Goal: Check status: Check status

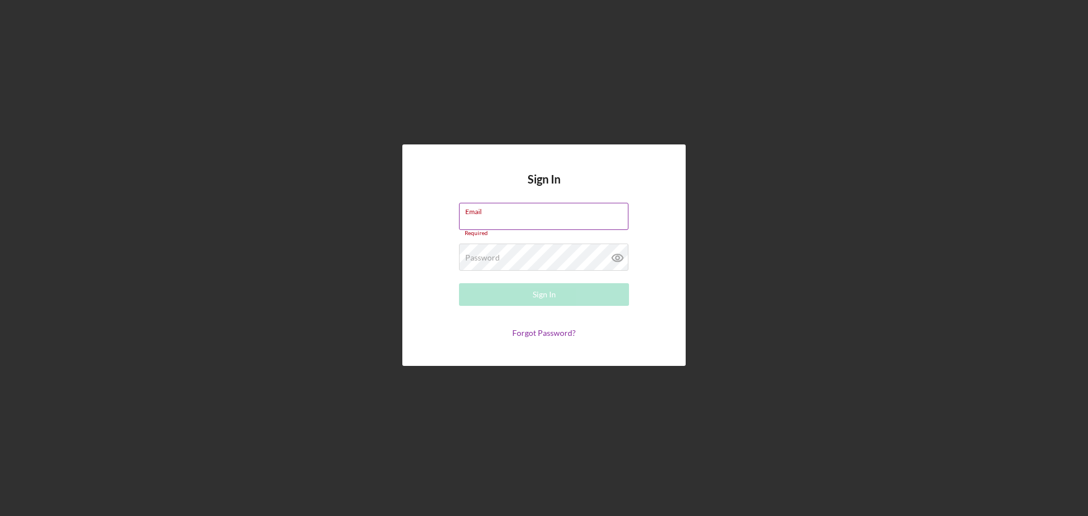
type input "[EMAIL_ADDRESS][DOMAIN_NAME]"
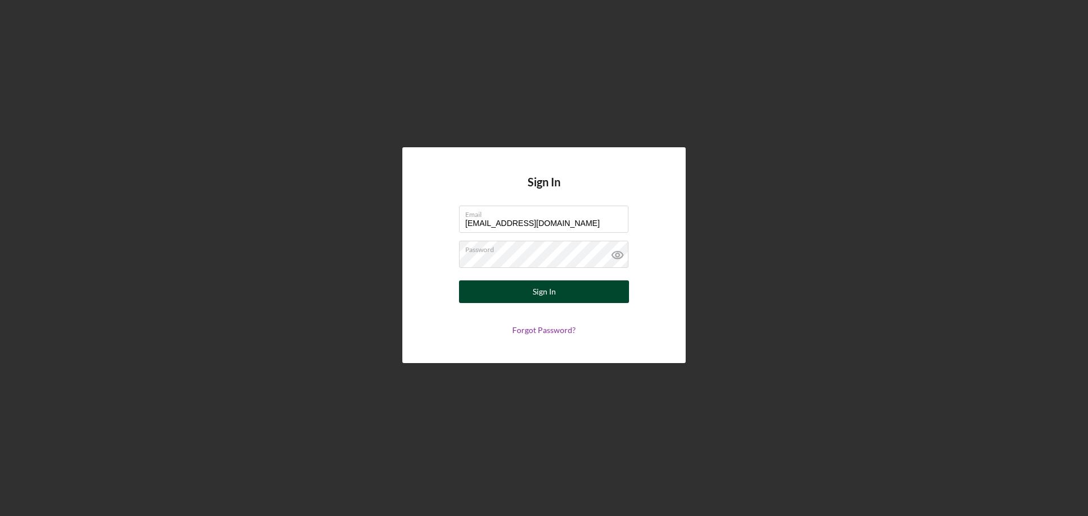
click at [537, 294] on div "Sign In" at bounding box center [544, 292] width 23 height 23
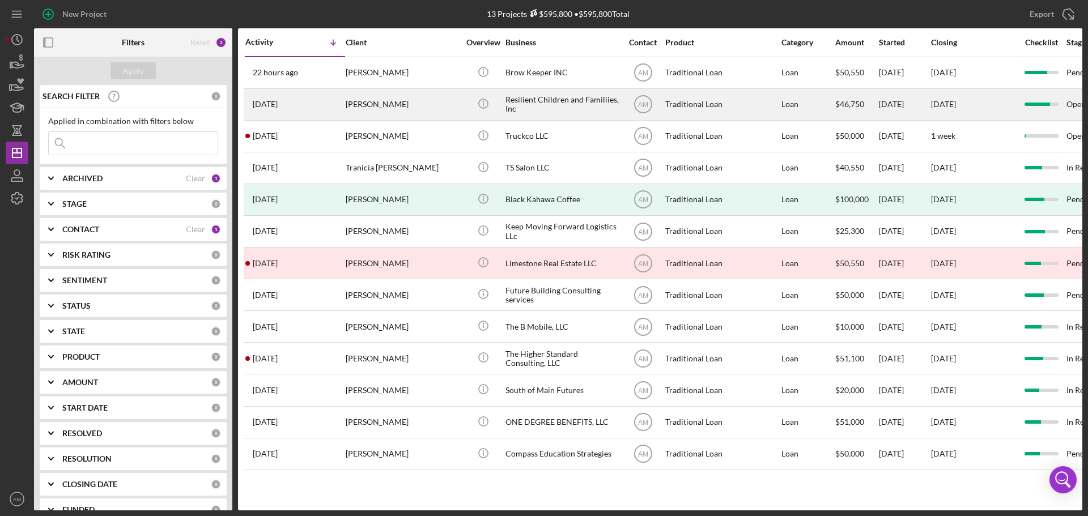
click at [558, 106] on div "Resilient Children and Familiies, Inc" at bounding box center [562, 105] width 113 height 30
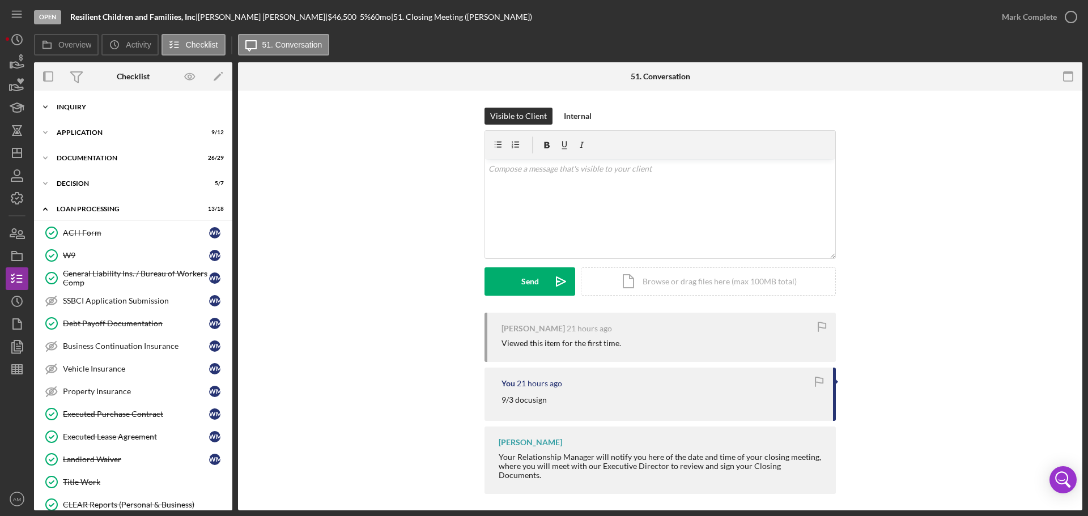
click at [67, 106] on div "Inquiry" at bounding box center [138, 107] width 162 height 7
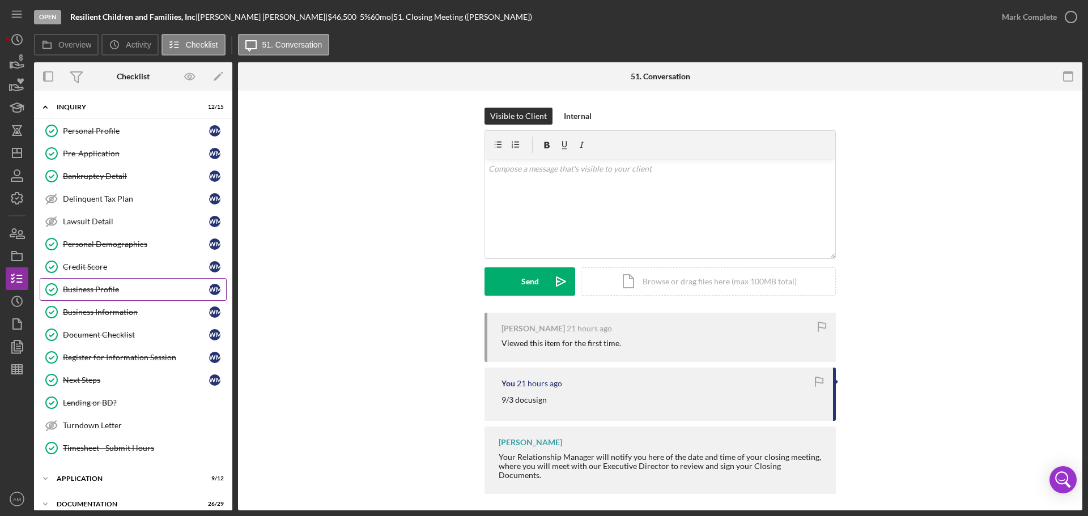
click at [95, 290] on div "Business Profile" at bounding box center [136, 289] width 146 height 9
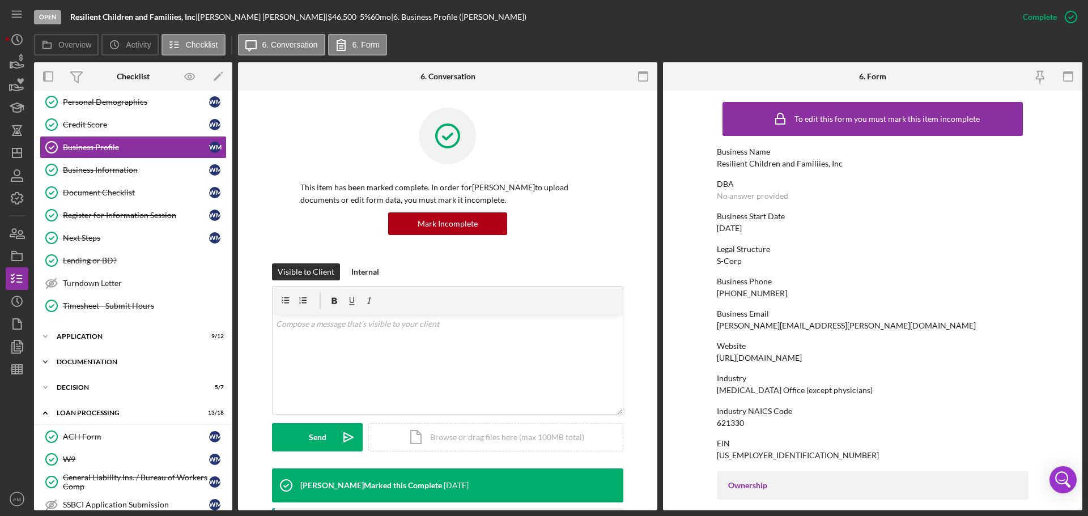
scroll to position [170, 0]
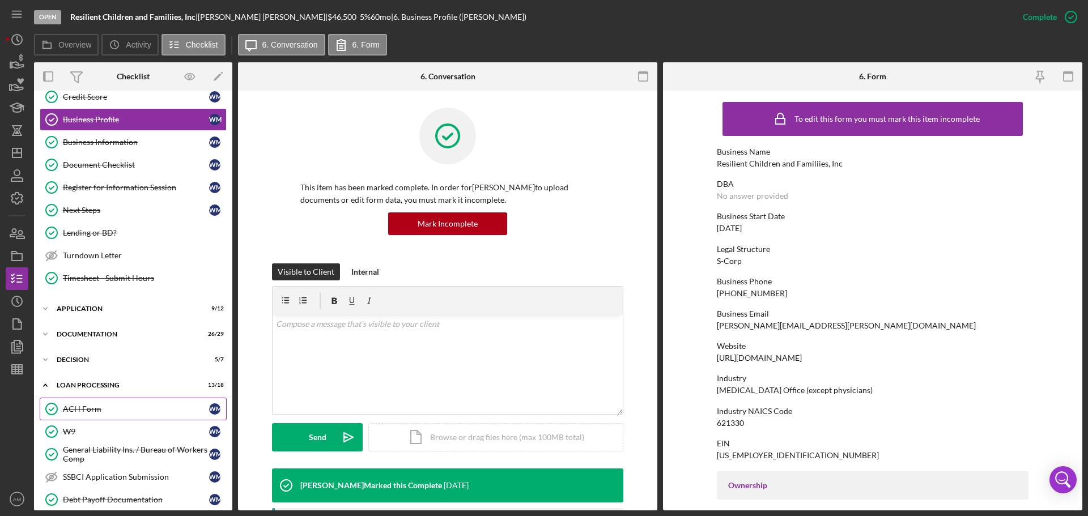
click at [82, 406] on div "ACH Form" at bounding box center [136, 409] width 146 height 9
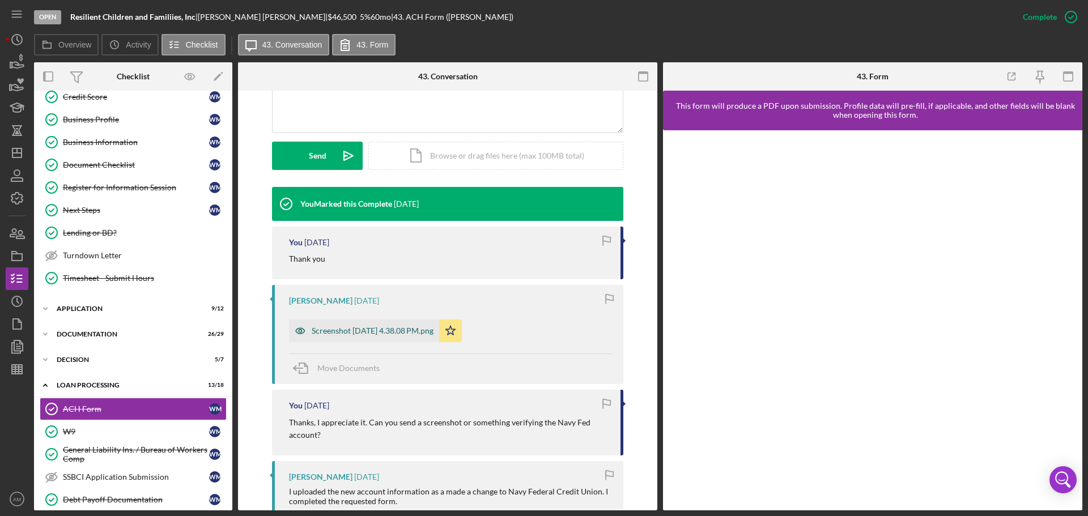
scroll to position [397, 0]
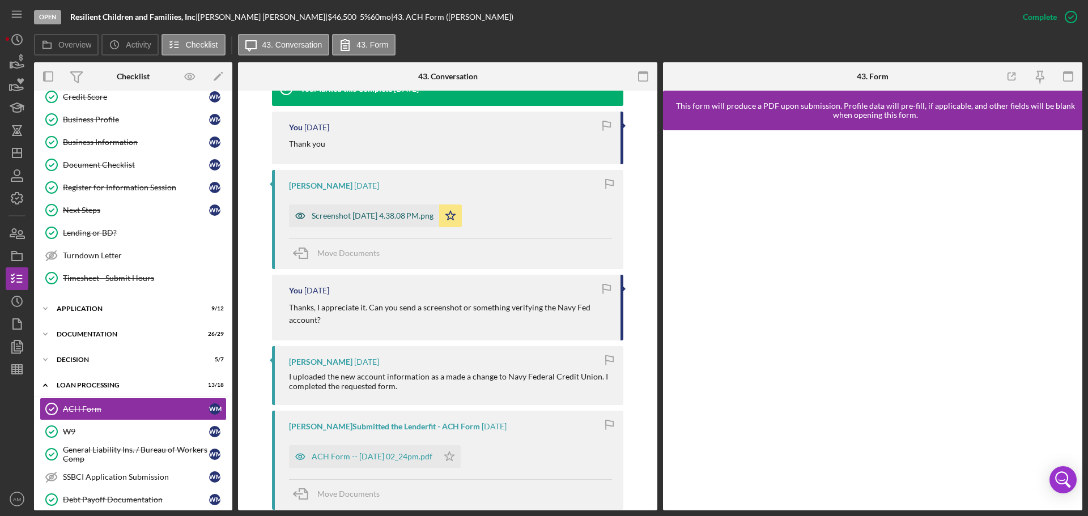
click at [376, 216] on div "Screenshot [DATE] 4.38.08 PM.png" at bounding box center [373, 215] width 122 height 9
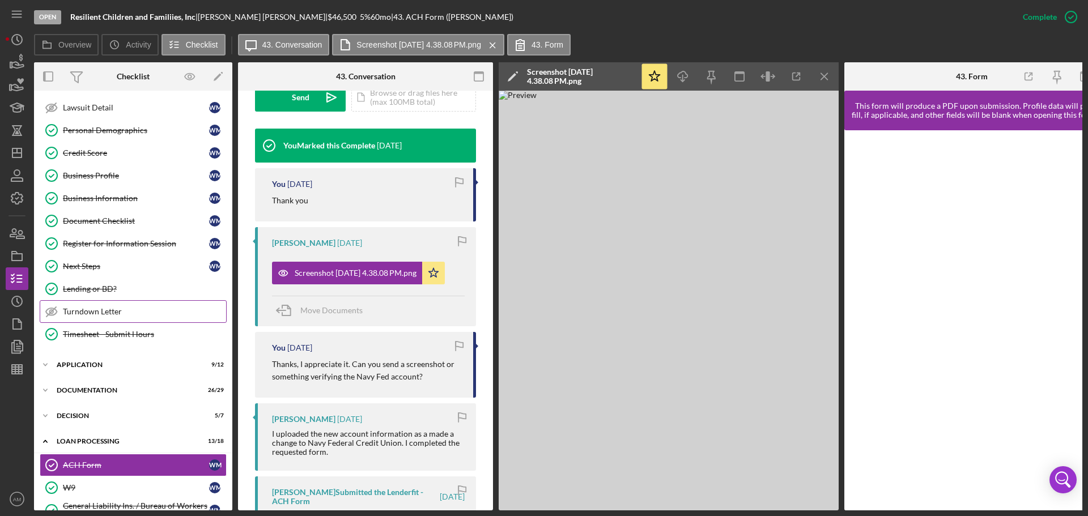
scroll to position [113, 0]
click at [82, 464] on div "ACH Form" at bounding box center [136, 465] width 146 height 9
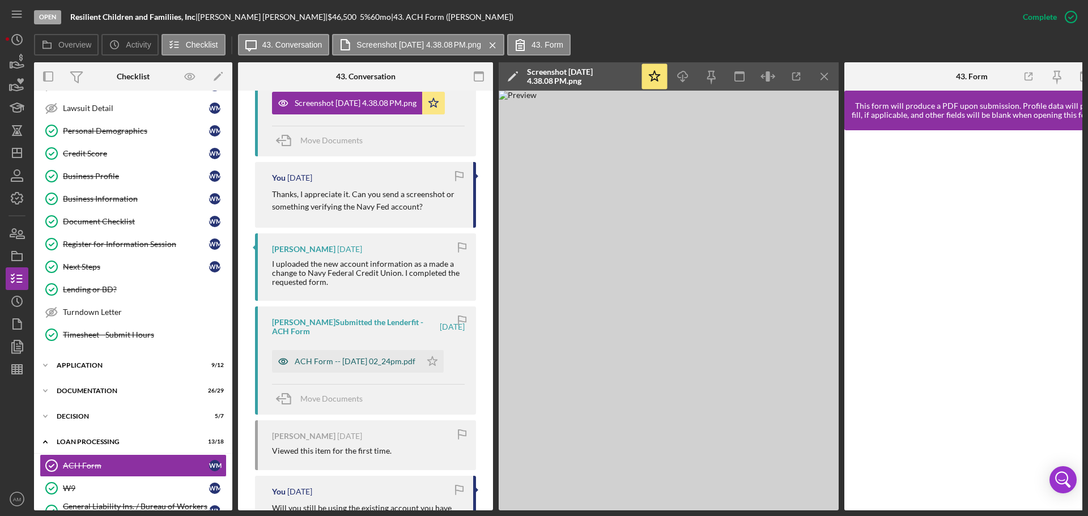
click at [340, 359] on div "ACH Form -- [DATE] 02_24pm.pdf" at bounding box center [355, 361] width 121 height 9
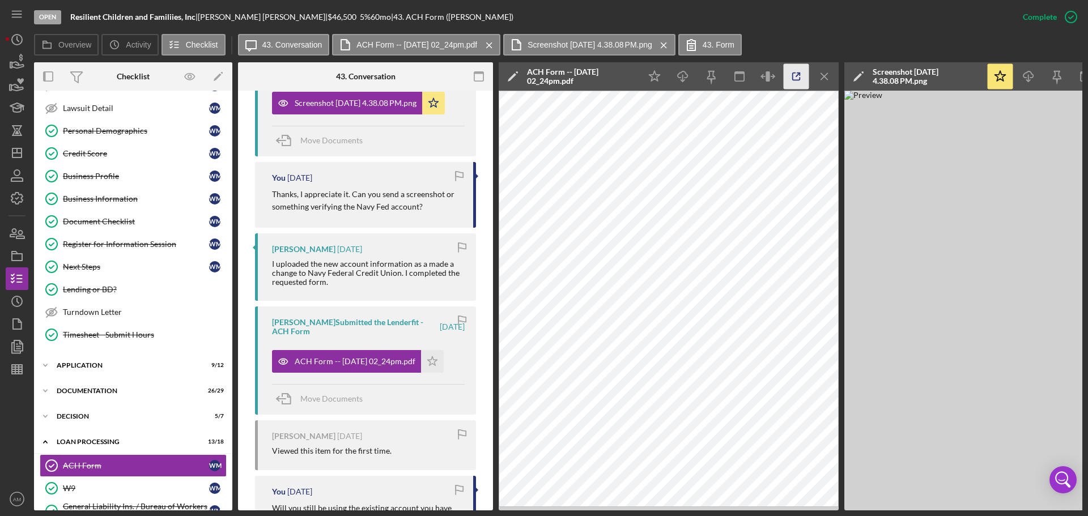
click at [798, 74] on icon "button" at bounding box center [797, 77] width 26 height 26
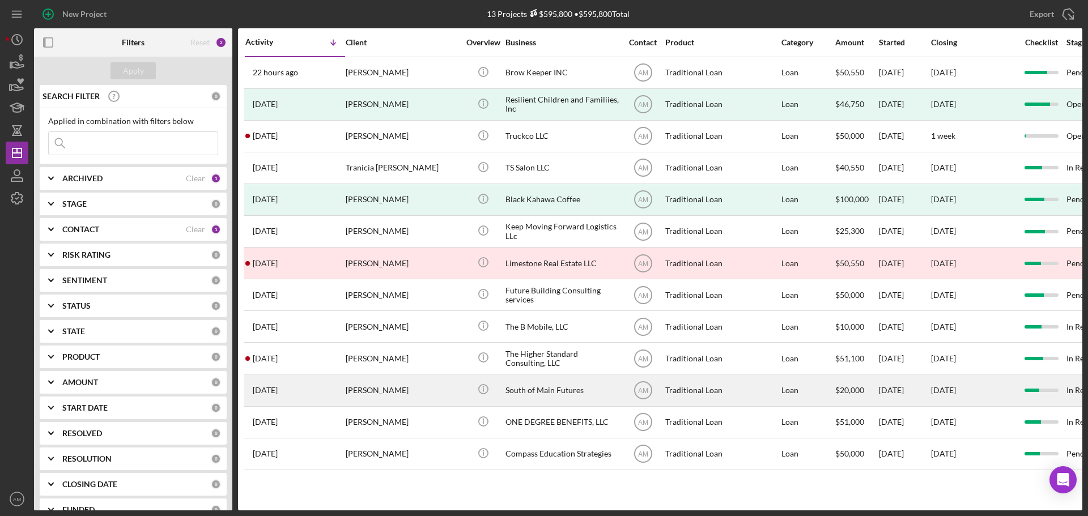
click at [534, 389] on div "South of Main Futures" at bounding box center [562, 390] width 113 height 30
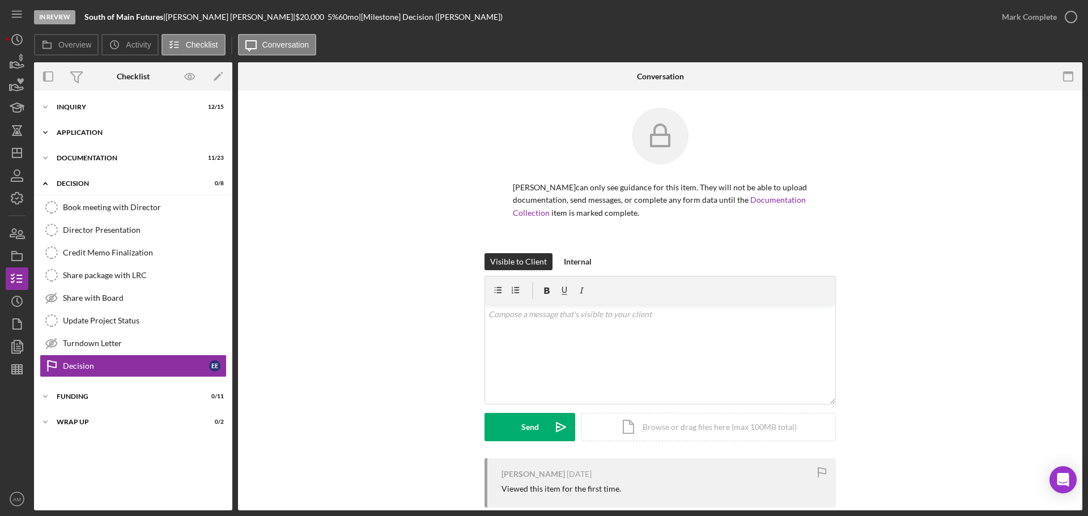
click at [86, 128] on div "Icon/Expander Application 8 / 10" at bounding box center [133, 132] width 198 height 23
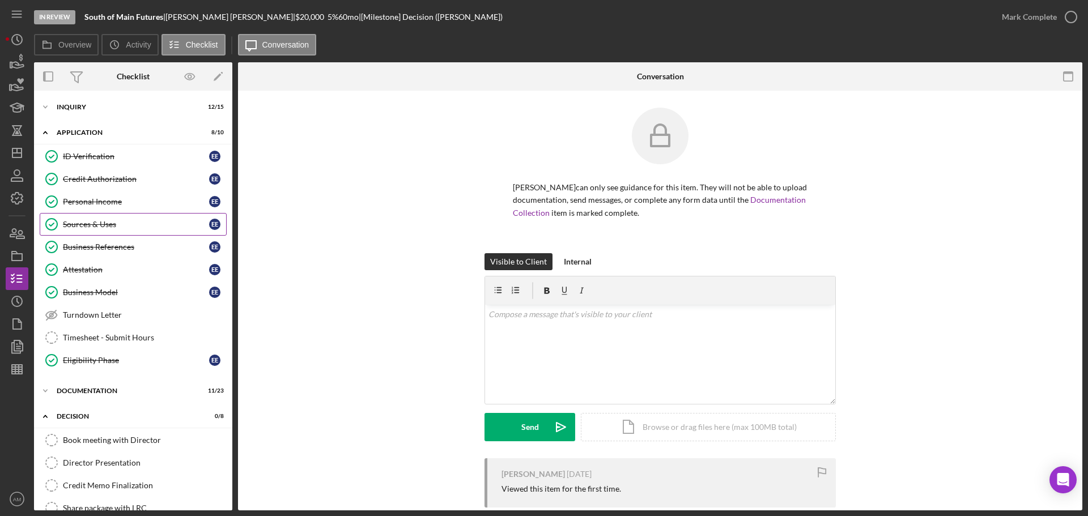
click at [94, 222] on div "Sources & Uses" at bounding box center [136, 224] width 146 height 9
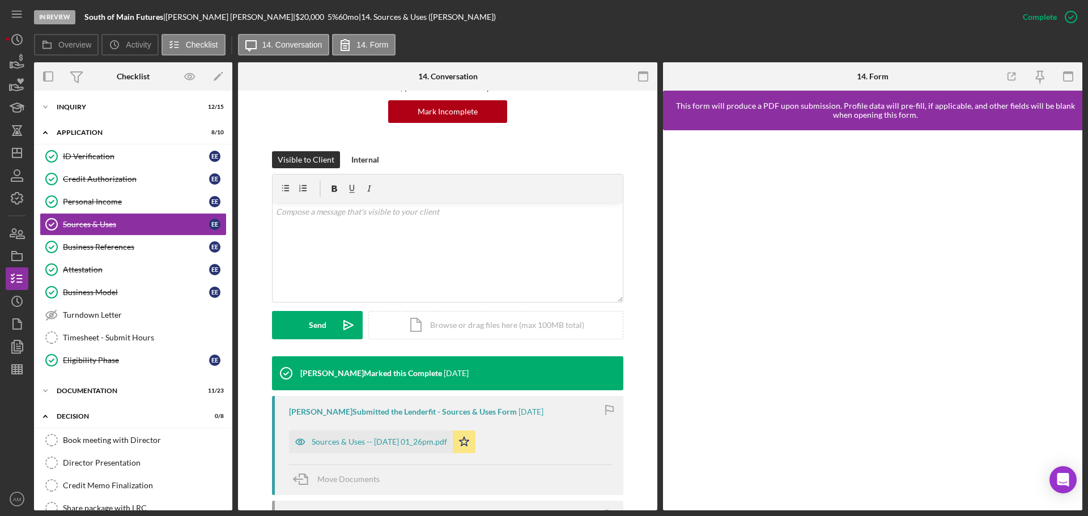
scroll to position [113, 0]
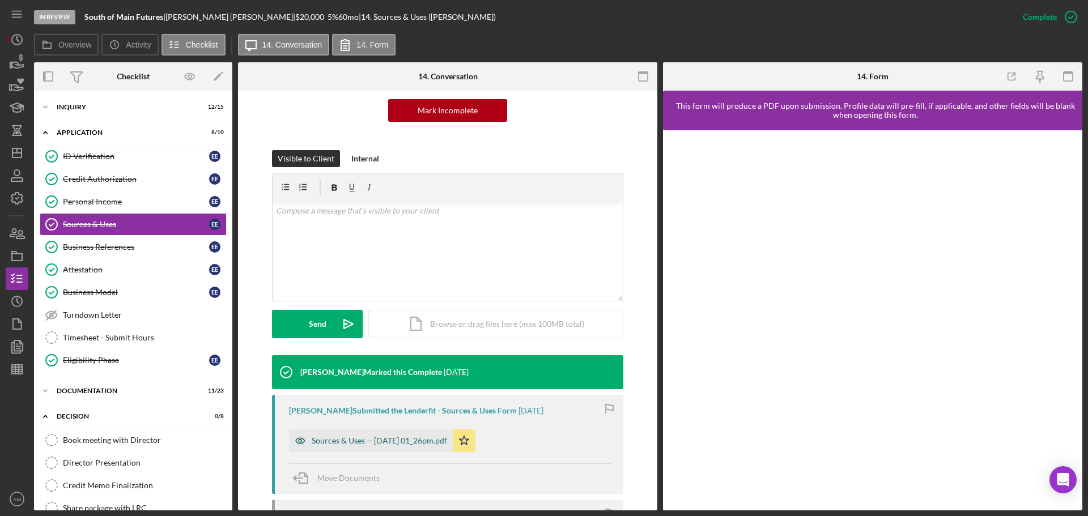
click at [391, 441] on div "Sources & Uses -- 2025-03-31 01_26pm.pdf" at bounding box center [379, 440] width 135 height 9
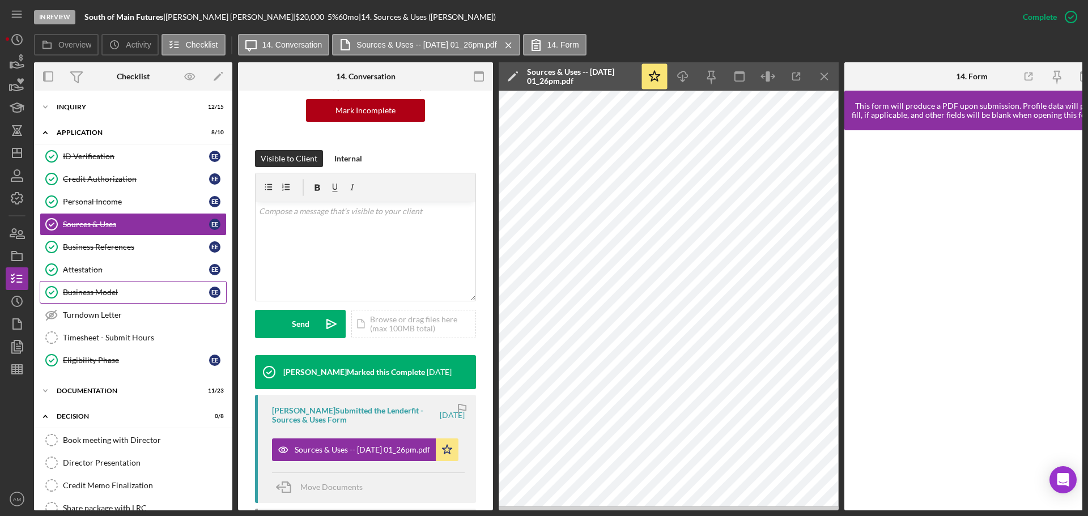
click at [104, 292] on div "Business Model" at bounding box center [136, 292] width 146 height 9
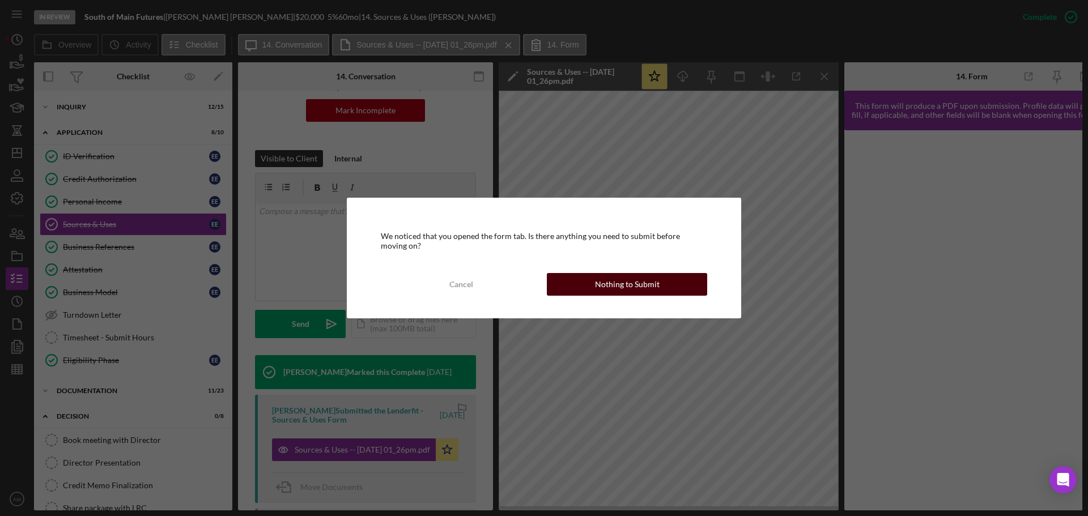
click at [600, 286] on div "Nothing to Submit" at bounding box center [627, 284] width 65 height 23
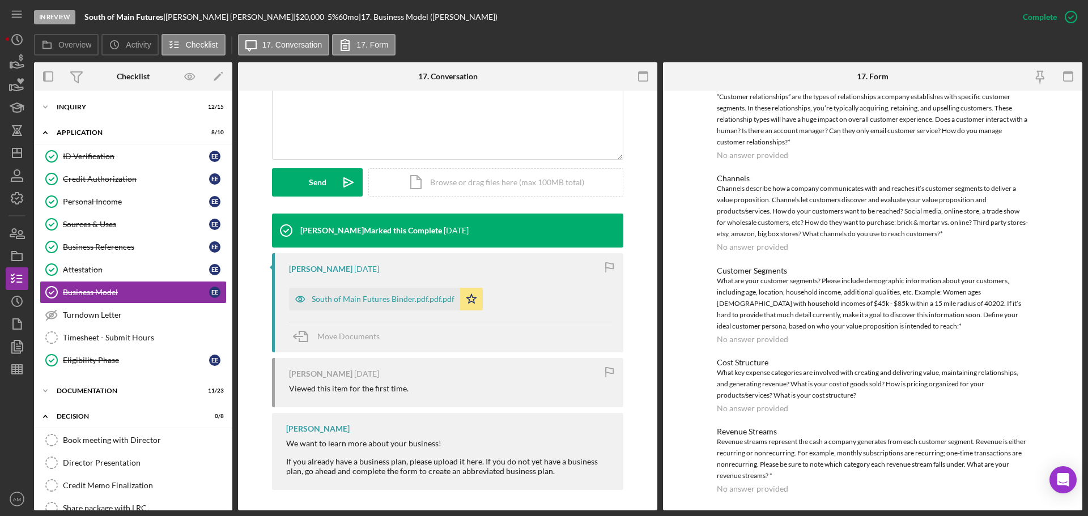
scroll to position [257, 0]
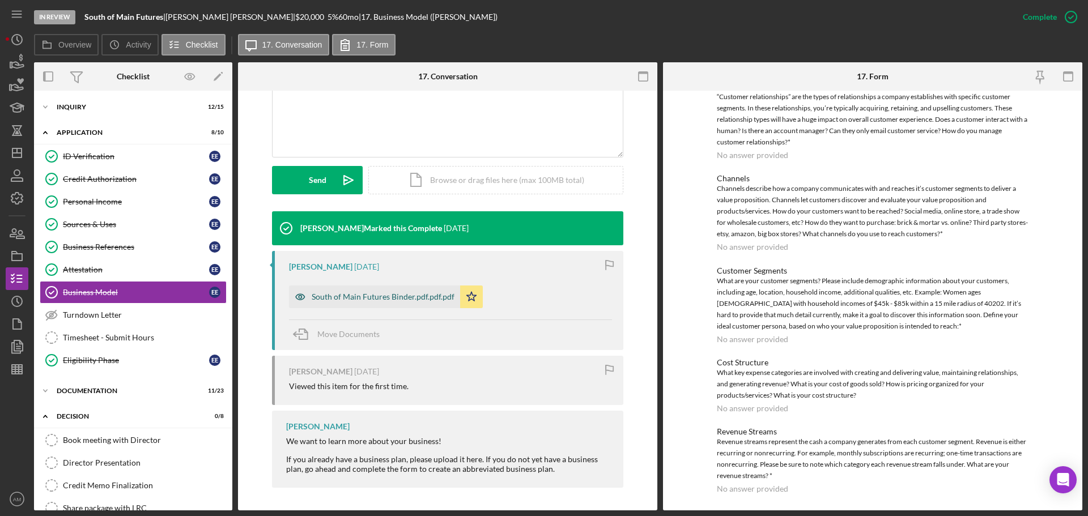
click at [367, 294] on div "South of Main Futures Binder.pdf.pdf.pdf" at bounding box center [383, 296] width 143 height 9
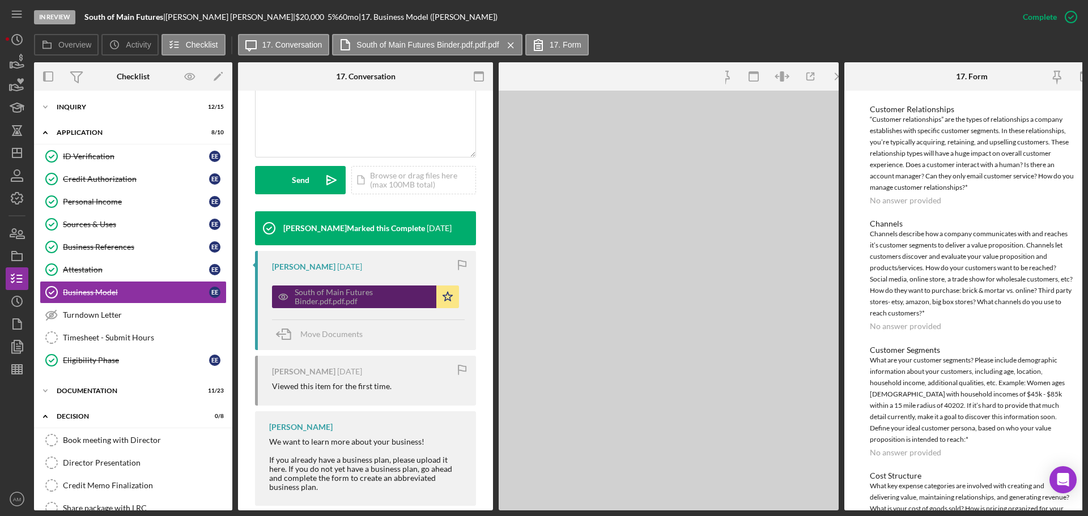
scroll to position [168, 0]
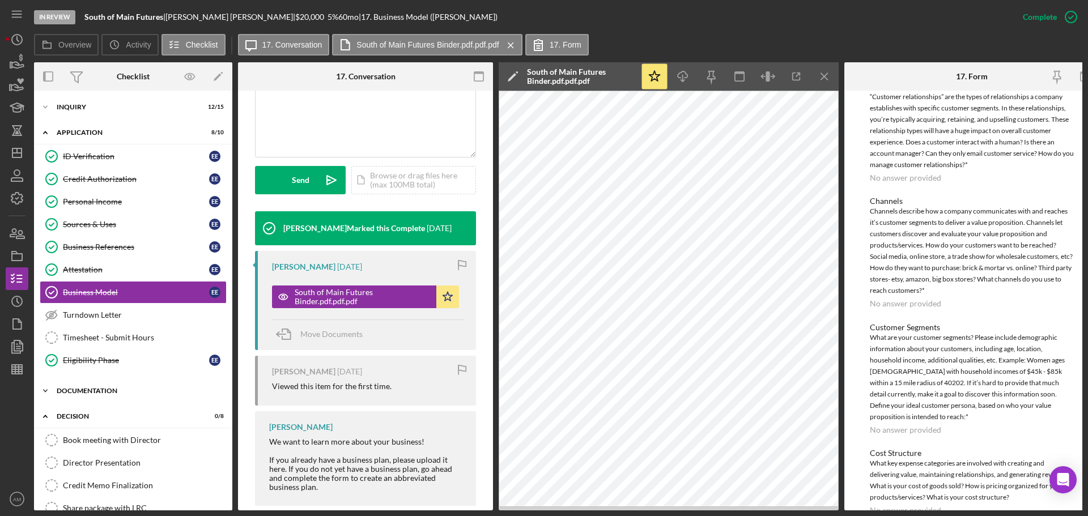
click at [94, 388] on div "Documentation" at bounding box center [138, 391] width 162 height 7
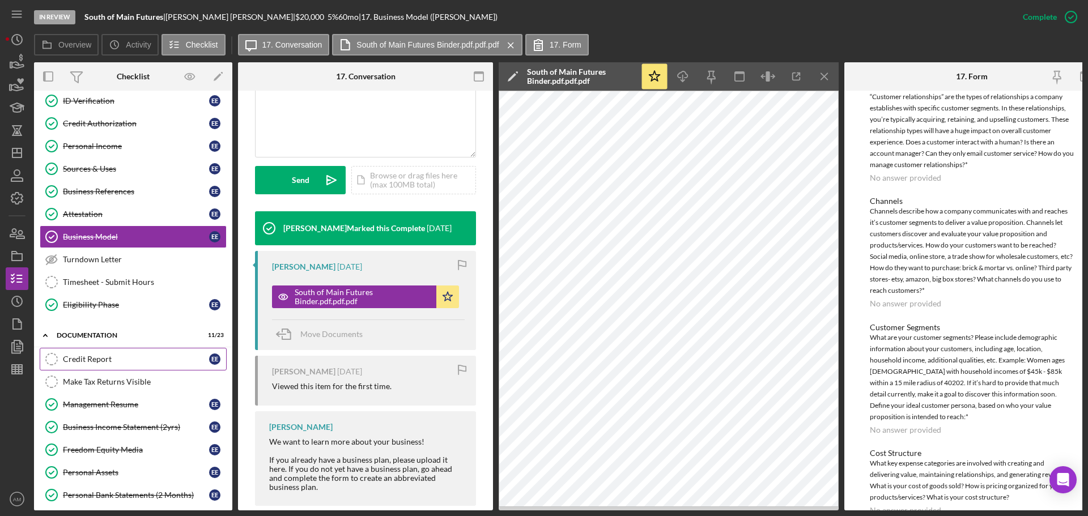
scroll to position [170, 0]
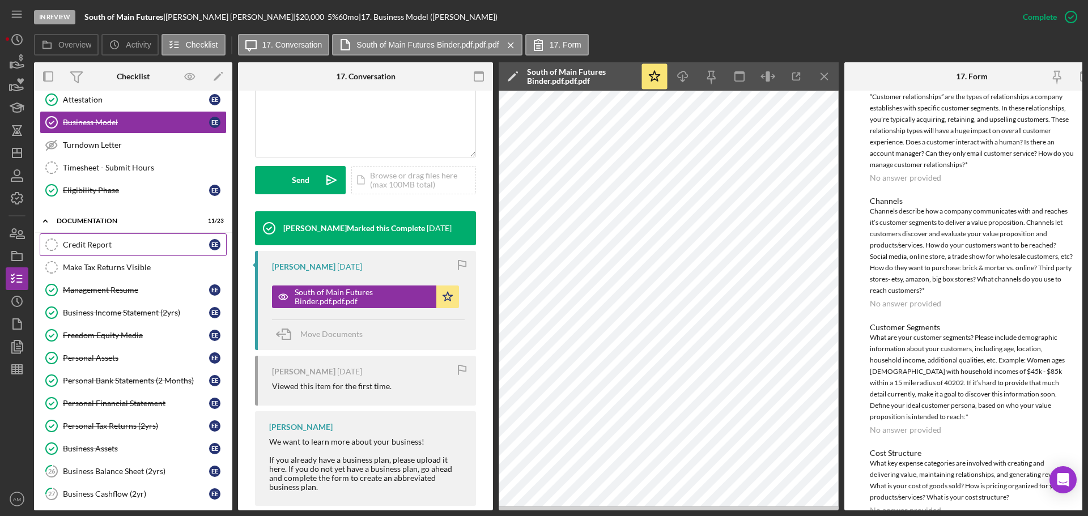
click at [86, 249] on div "Credit Report" at bounding box center [136, 244] width 146 height 9
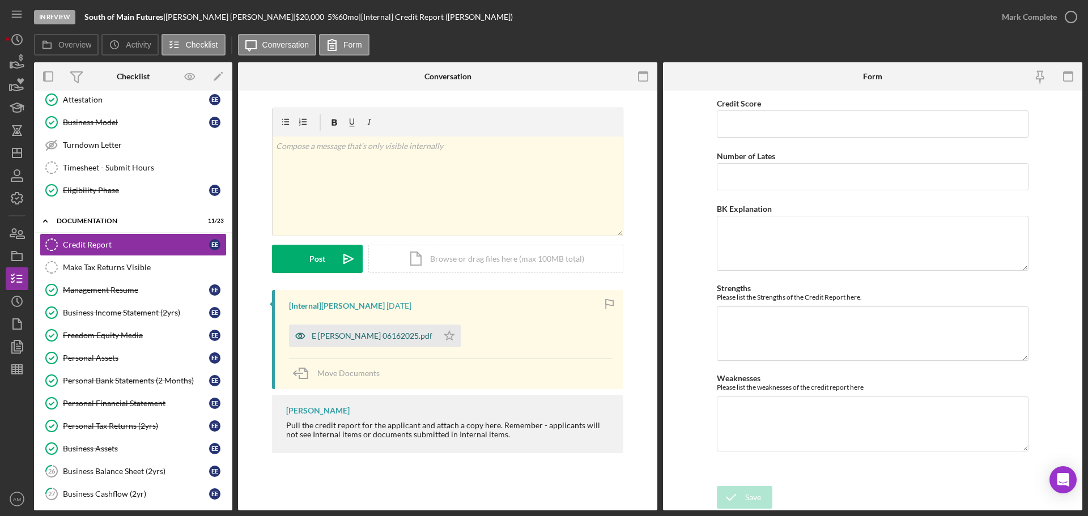
click at [372, 336] on div "E EIland 06162025.pdf" at bounding box center [372, 336] width 121 height 9
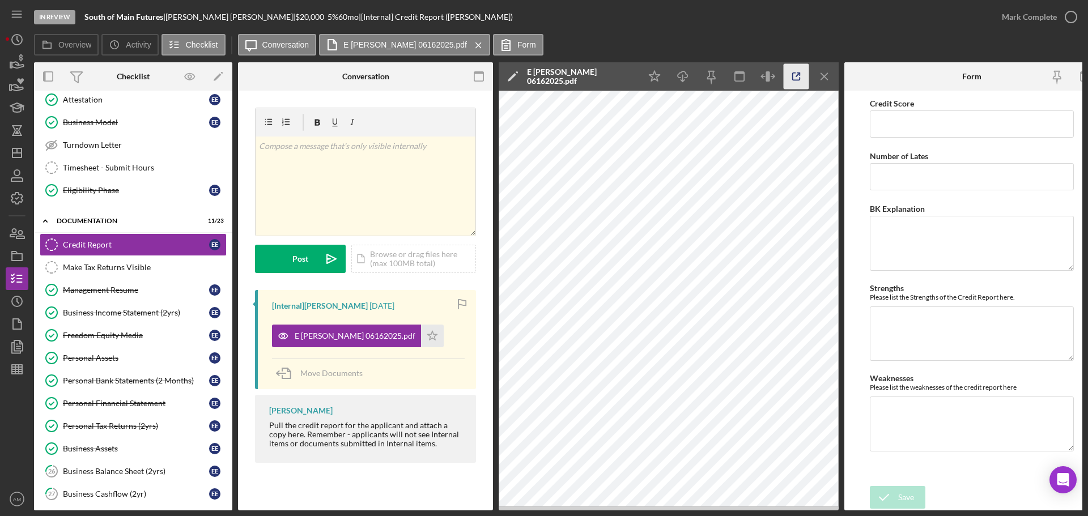
click at [797, 74] on icon "button" at bounding box center [797, 77] width 26 height 26
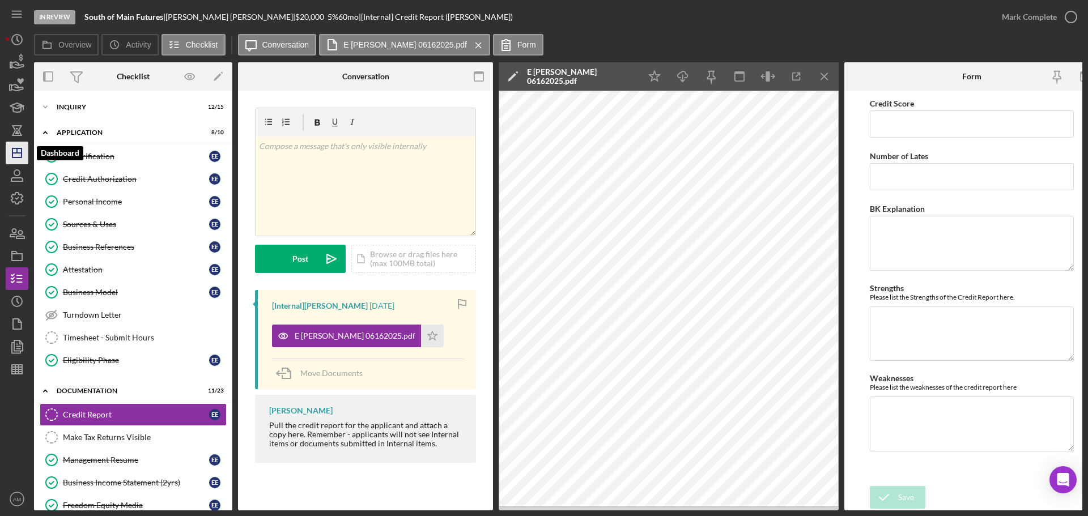
click at [15, 152] on icon "Icon/Dashboard" at bounding box center [17, 153] width 28 height 28
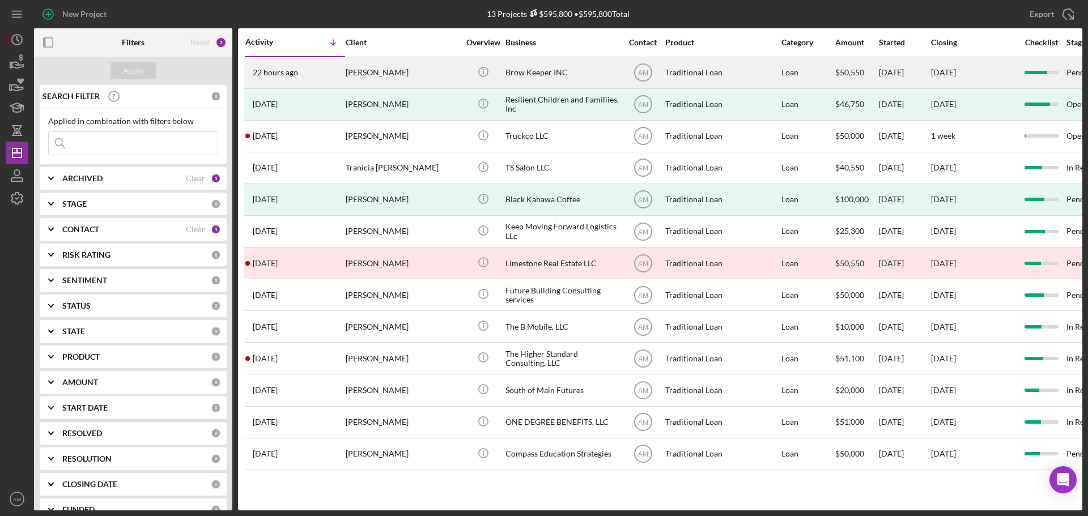
click at [517, 69] on div "Brow Keeper INC" at bounding box center [562, 73] width 113 height 30
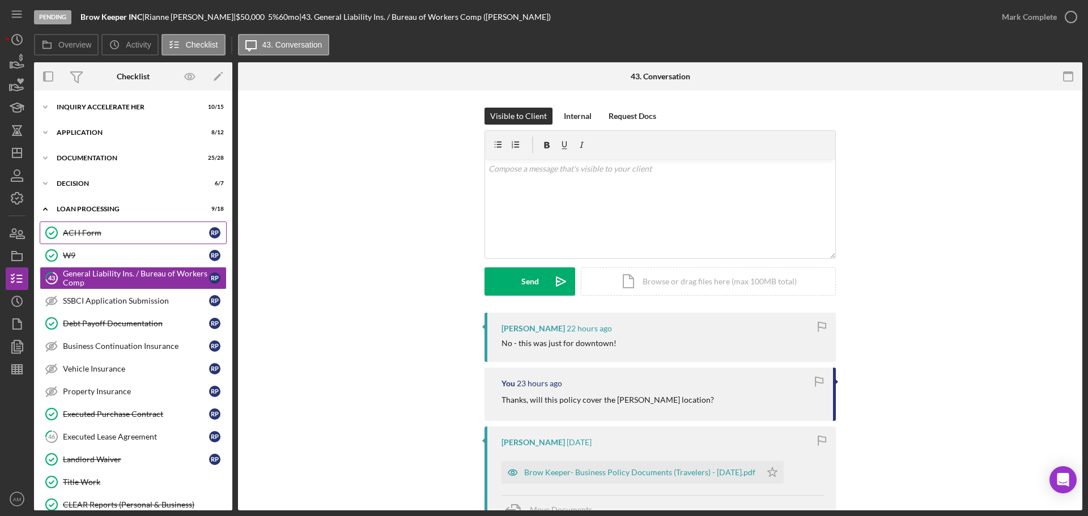
click at [77, 231] on div "ACH Form" at bounding box center [136, 232] width 146 height 9
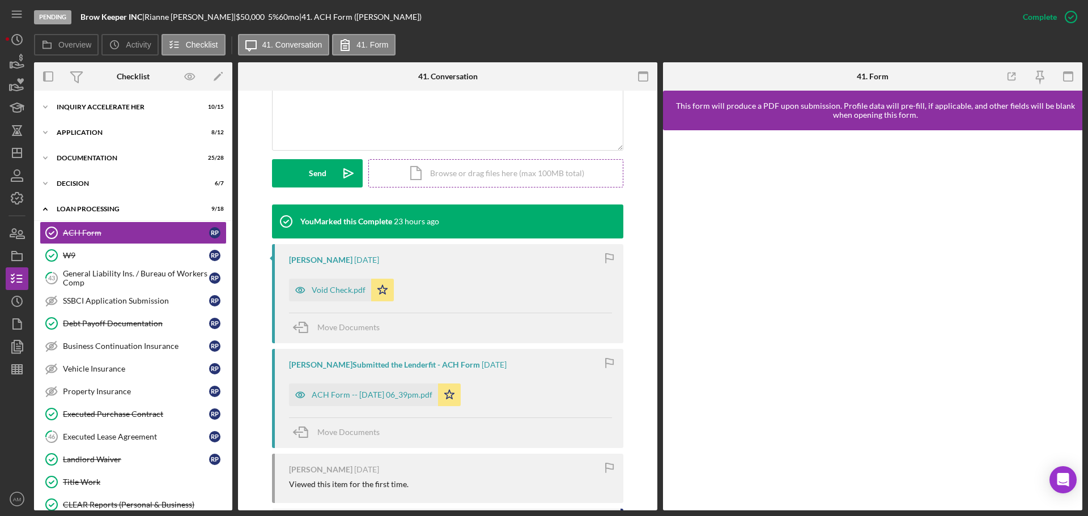
scroll to position [283, 0]
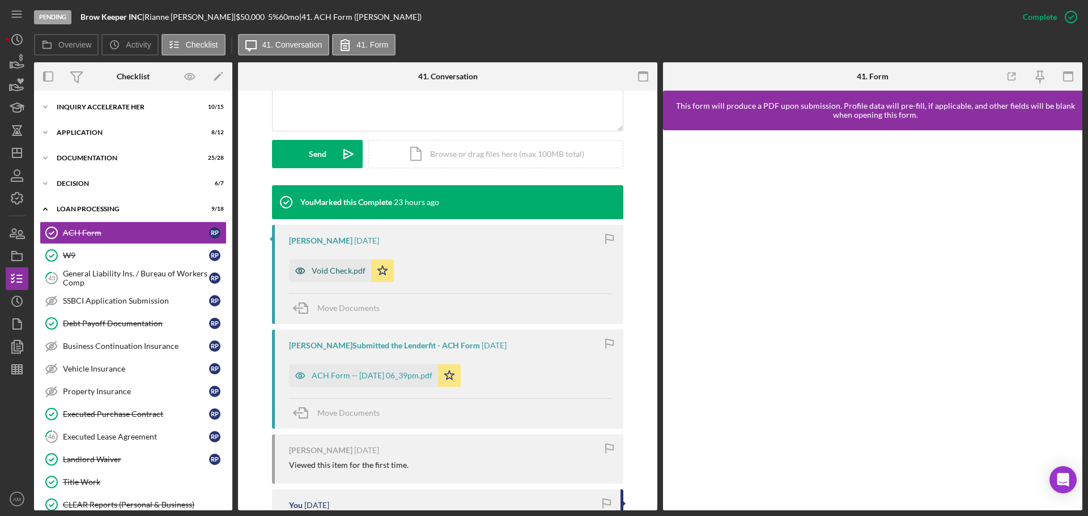
click at [325, 269] on div "Void Check.pdf" at bounding box center [339, 270] width 54 height 9
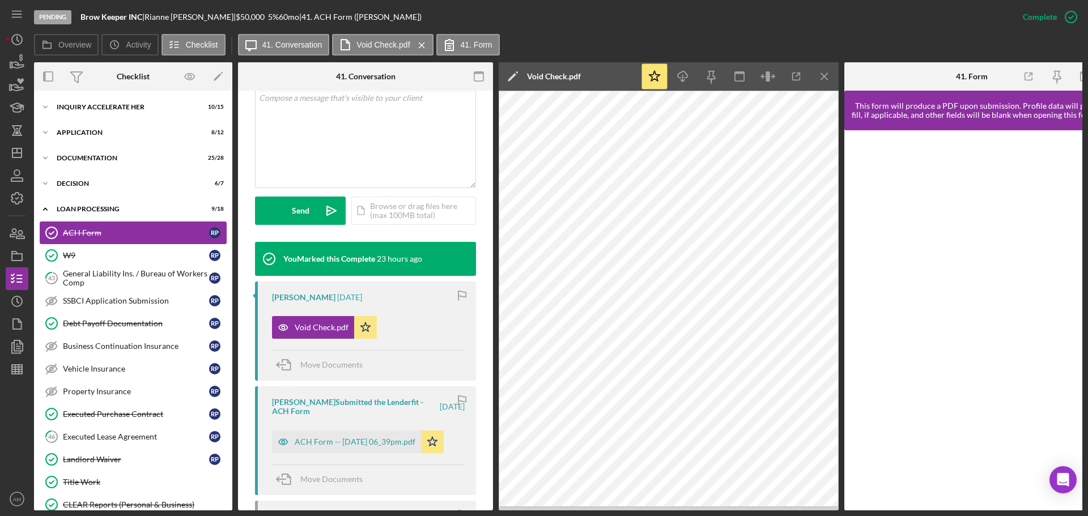
scroll to position [57, 0]
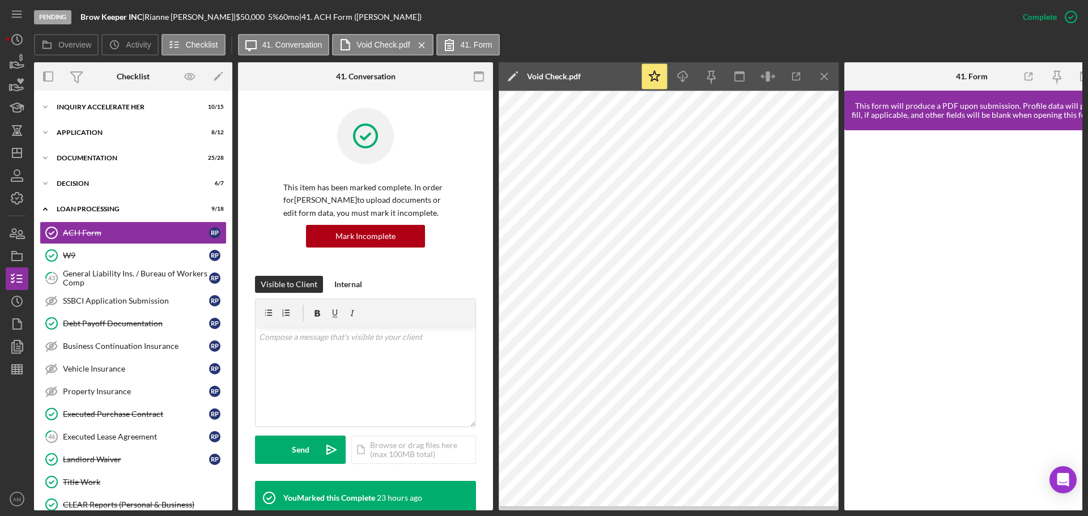
scroll to position [239, 0]
